Goal: Information Seeking & Learning: Find specific fact

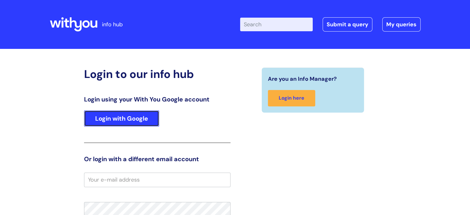
click at [97, 122] on link "Login with Google" at bounding box center [121, 118] width 75 height 16
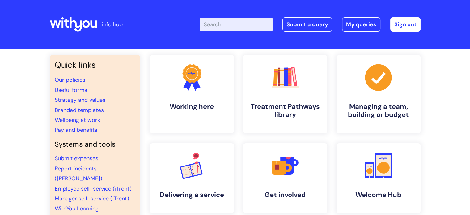
click at [225, 21] on input "Enter your search term here..." at bounding box center [236, 25] width 73 height 14
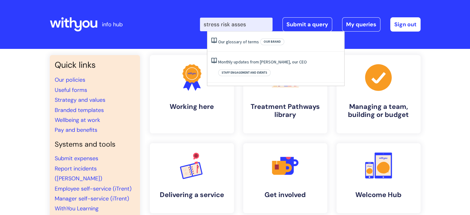
type input "stress risk asses"
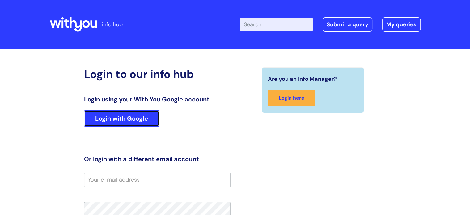
click at [128, 118] on link "Login with Google" at bounding box center [121, 118] width 75 height 16
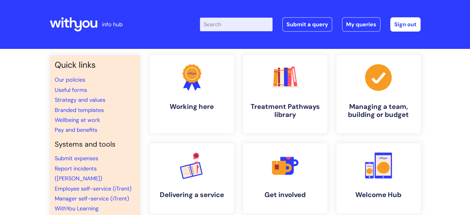
click at [225, 24] on input "Enter your search term here..." at bounding box center [236, 25] width 73 height 14
type input "sickness"
click button "Search" at bounding box center [0, 0] width 0 height 0
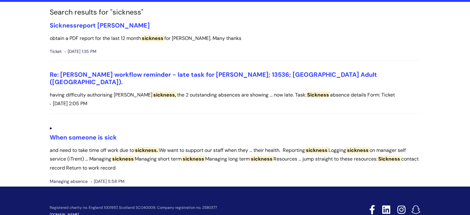
scroll to position [55, 0]
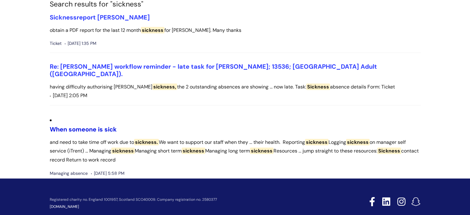
click at [94, 125] on link "When someone is sick" at bounding box center [83, 129] width 67 height 8
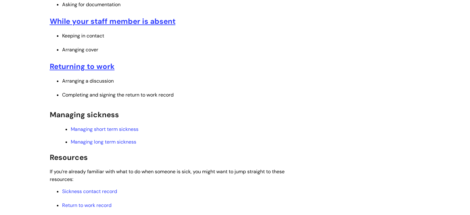
scroll to position [226, 0]
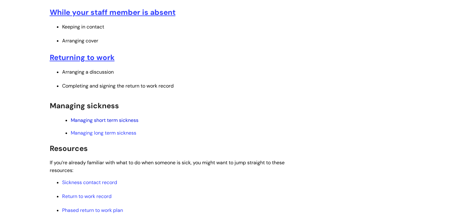
click at [118, 120] on link "Managing short term sickness" at bounding box center [105, 120] width 68 height 6
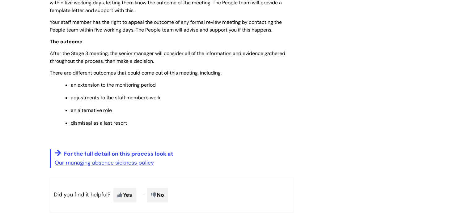
scroll to position [532, 0]
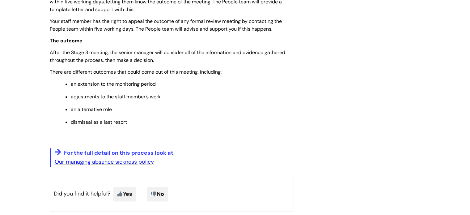
click at [128, 165] on link "Our managing absence sickness policy" at bounding box center [104, 161] width 99 height 7
